Goal: Find specific page/section: Find specific page/section

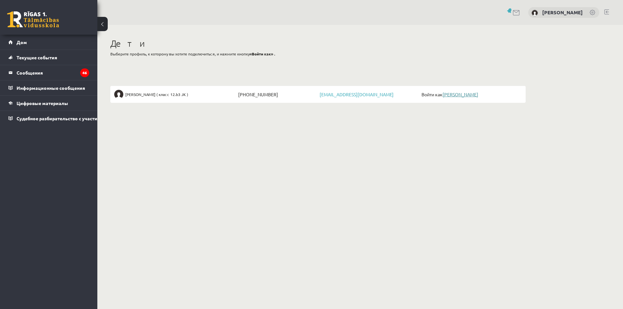
click at [459, 95] on font "[PERSON_NAME]" at bounding box center [460, 94] width 36 height 6
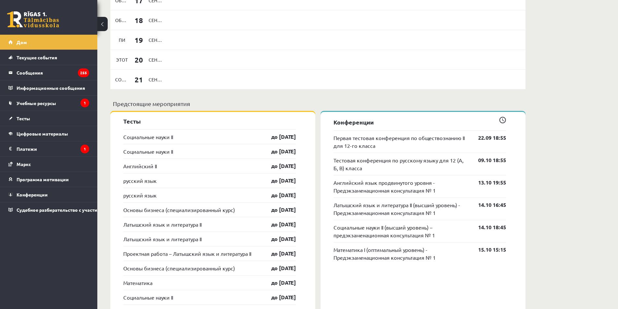
scroll to position [584, 0]
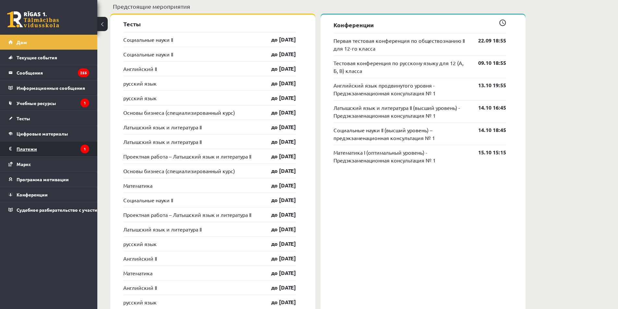
click at [27, 149] on font "Платежи" at bounding box center [27, 149] width 20 height 6
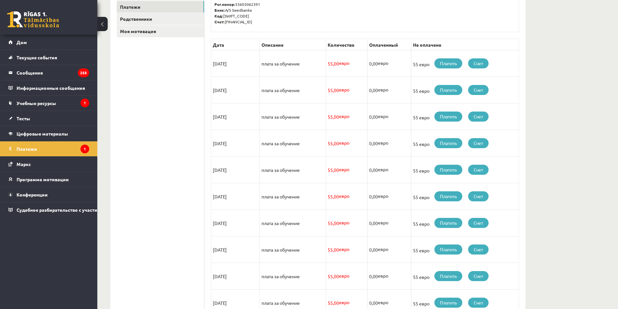
scroll to position [126, 0]
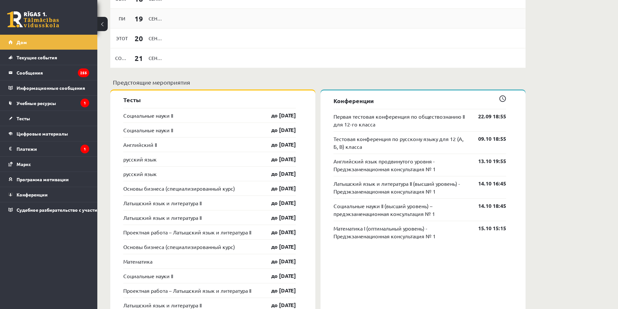
scroll to position [519, 0]
